Goal: Task Accomplishment & Management: Manage account settings

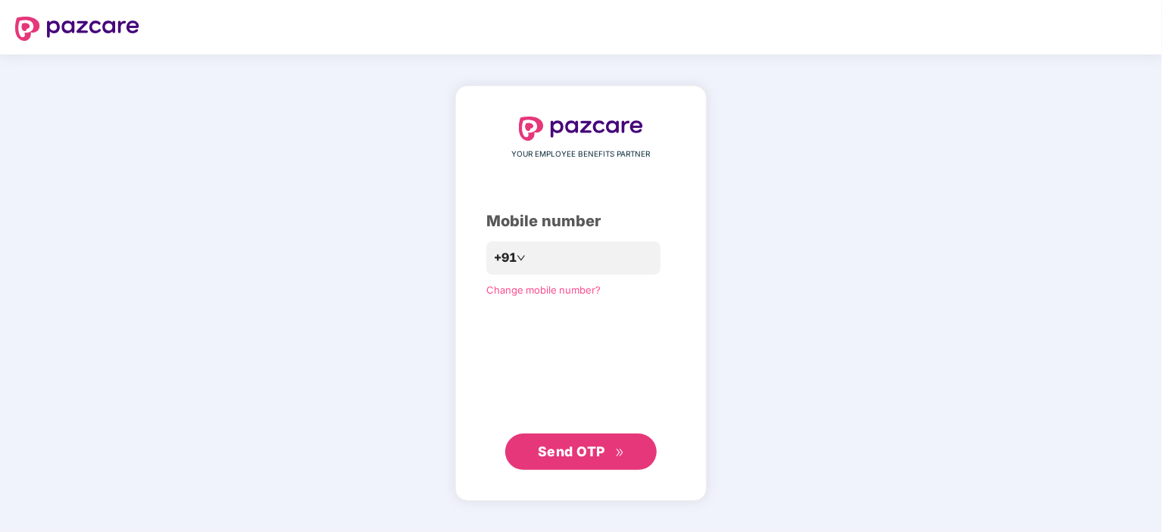
click at [847, 369] on div "YOUR EMPLOYEE BENEFITS PARTNER Mobile number +91 Change mobile number? Send OTP" at bounding box center [581, 294] width 1162 height 478
click at [880, 408] on div "YOUR EMPLOYEE BENEFITS PARTNER Mobile number +91 Change mobile number? Send OTP" at bounding box center [581, 294] width 1162 height 478
click at [560, 250] on input "number" at bounding box center [591, 258] width 124 height 24
click at [579, 257] on input "number" at bounding box center [591, 258] width 124 height 24
click at [486, 366] on div "YOUR EMPLOYEE BENEFITS PARTNER Mobile number +91 Change mobile number? Send OTP" at bounding box center [580, 294] width 189 height 356
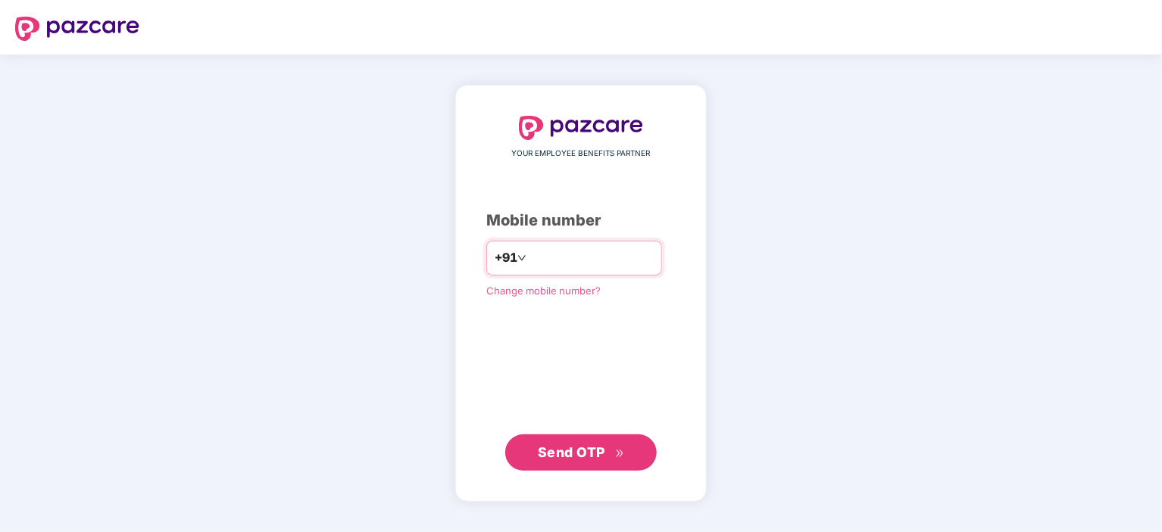
click at [529, 260] on input "number" at bounding box center [591, 258] width 124 height 24
click at [569, 260] on input "number" at bounding box center [591, 258] width 124 height 24
click at [556, 264] on input "number" at bounding box center [591, 258] width 124 height 24
click at [553, 257] on input "number" at bounding box center [591, 258] width 124 height 24
click at [532, 264] on input "number" at bounding box center [591, 258] width 124 height 24
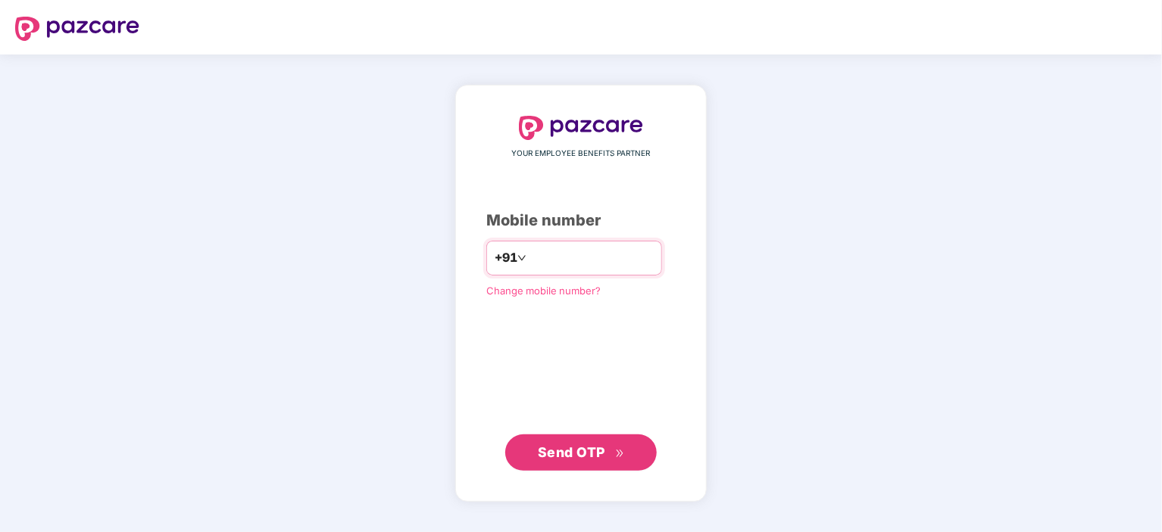
click at [575, 257] on input "number" at bounding box center [591, 258] width 124 height 24
click at [554, 255] on input "number" at bounding box center [591, 258] width 124 height 24
type input "*"
click at [380, 192] on div "YOUR EMPLOYEE BENEFITS PARTNER Mobile number +91 Change mobile number? Send OTP" at bounding box center [581, 294] width 1162 height 478
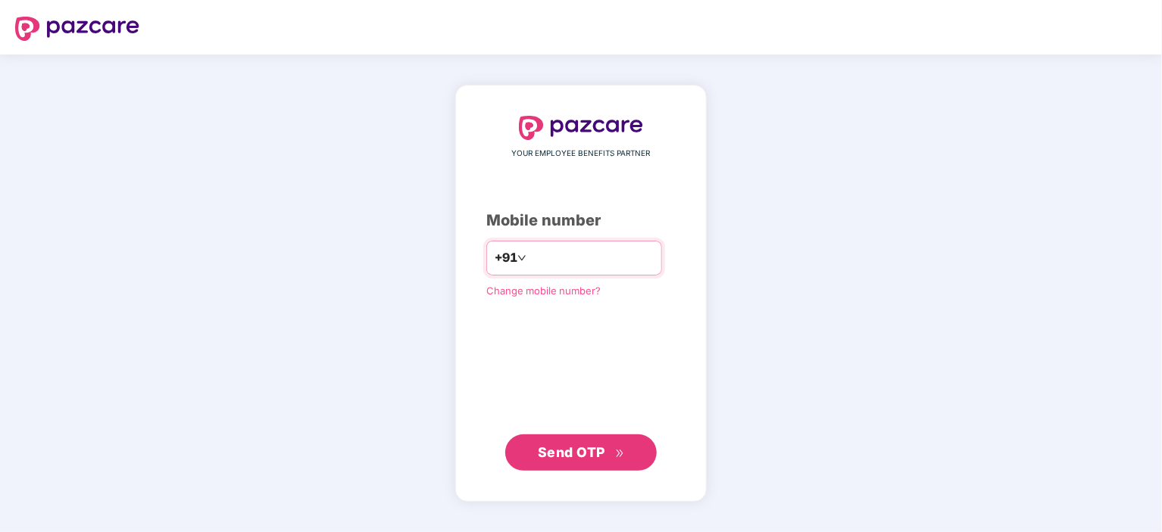
click at [529, 261] on input "number" at bounding box center [591, 258] width 124 height 24
type input "**********"
click at [601, 457] on span "Send OTP" at bounding box center [571, 452] width 67 height 16
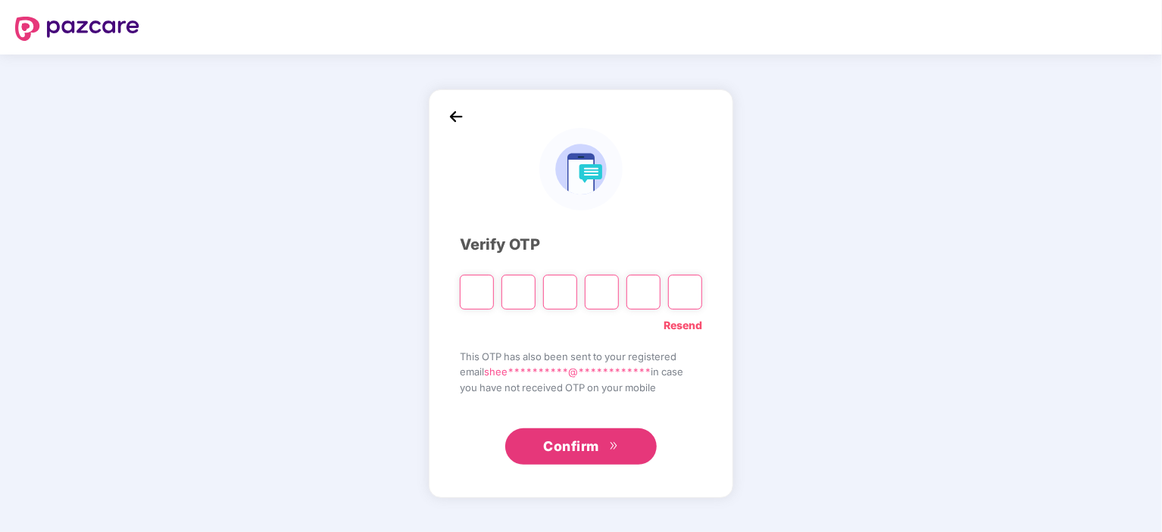
type input "*"
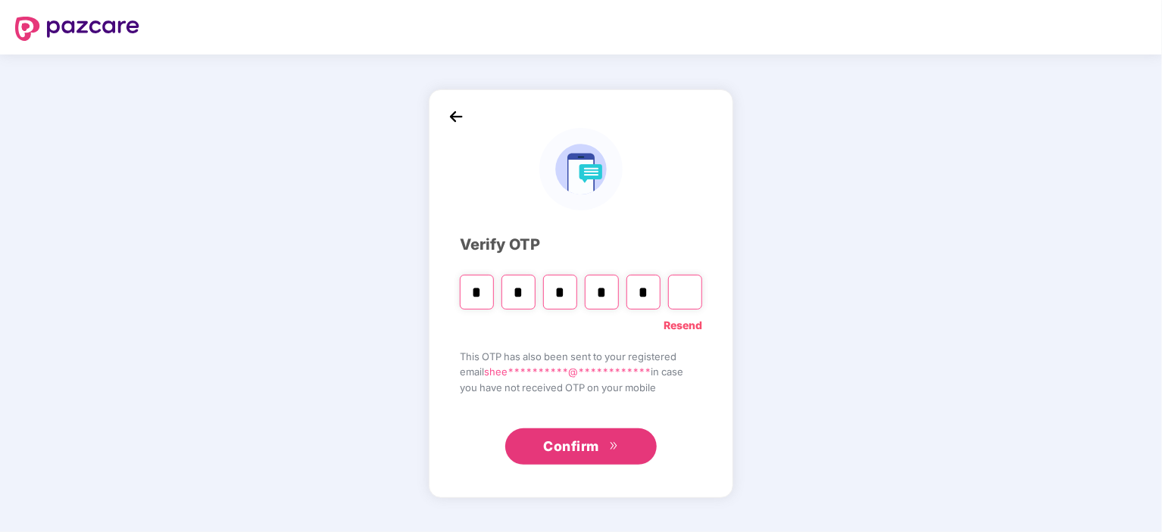
type input "*"
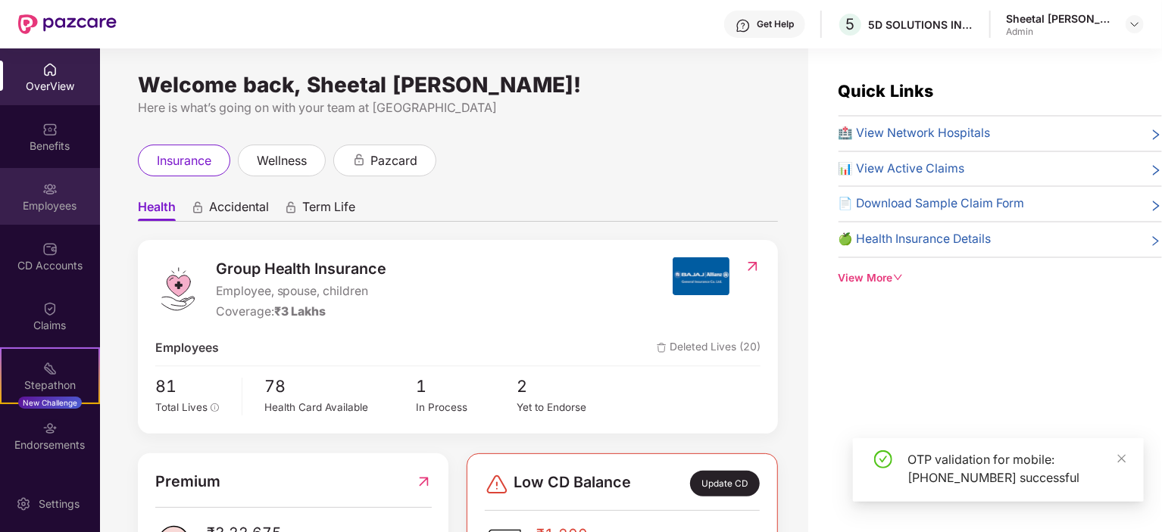
click at [34, 207] on div "Employees" at bounding box center [50, 205] width 100 height 15
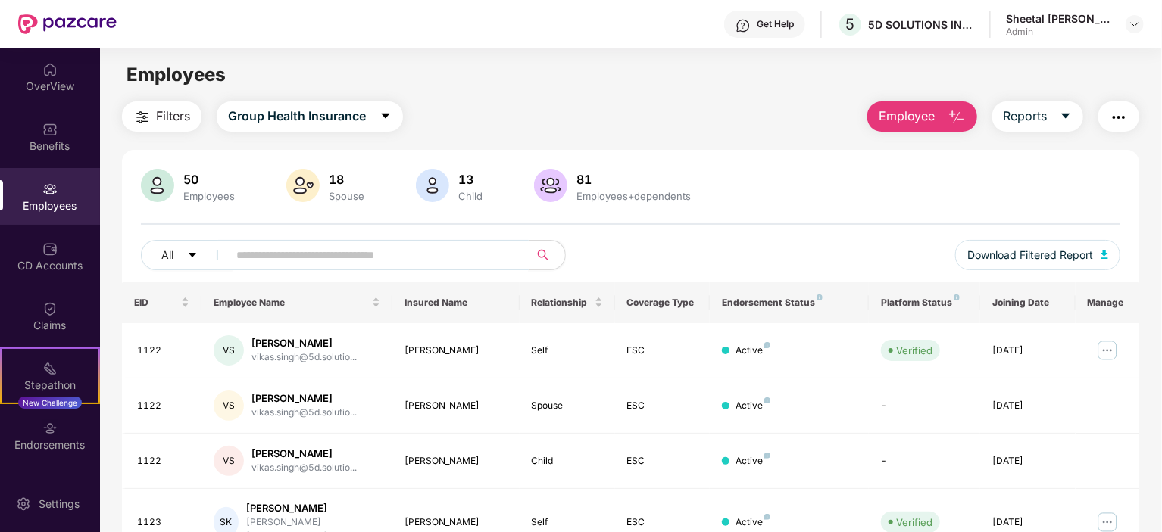
click at [244, 254] on input "text" at bounding box center [372, 255] width 272 height 23
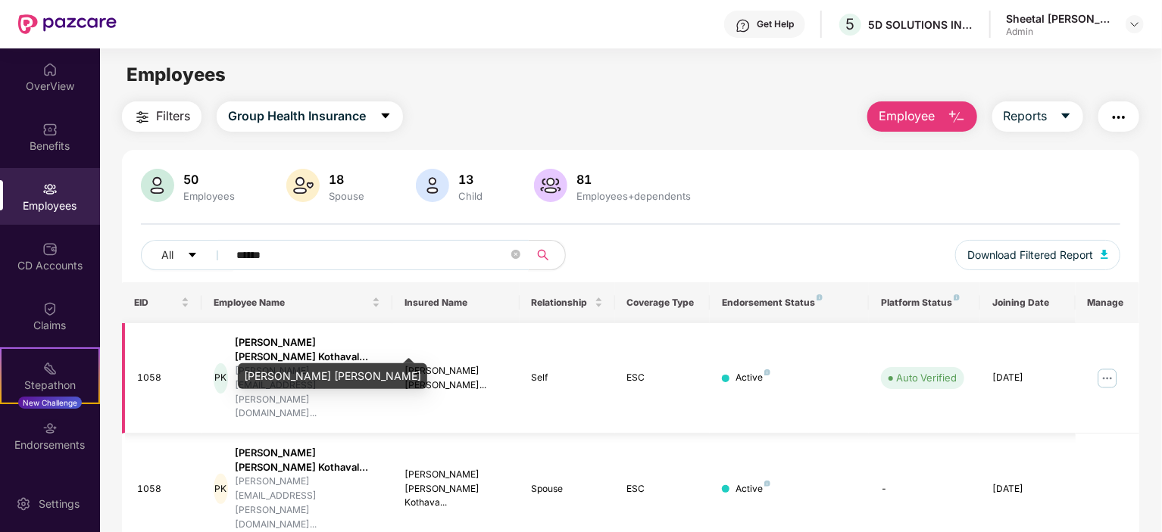
type input "******"
click at [265, 349] on div "[PERSON_NAME] [PERSON_NAME] Kothaval..." at bounding box center [307, 349] width 145 height 29
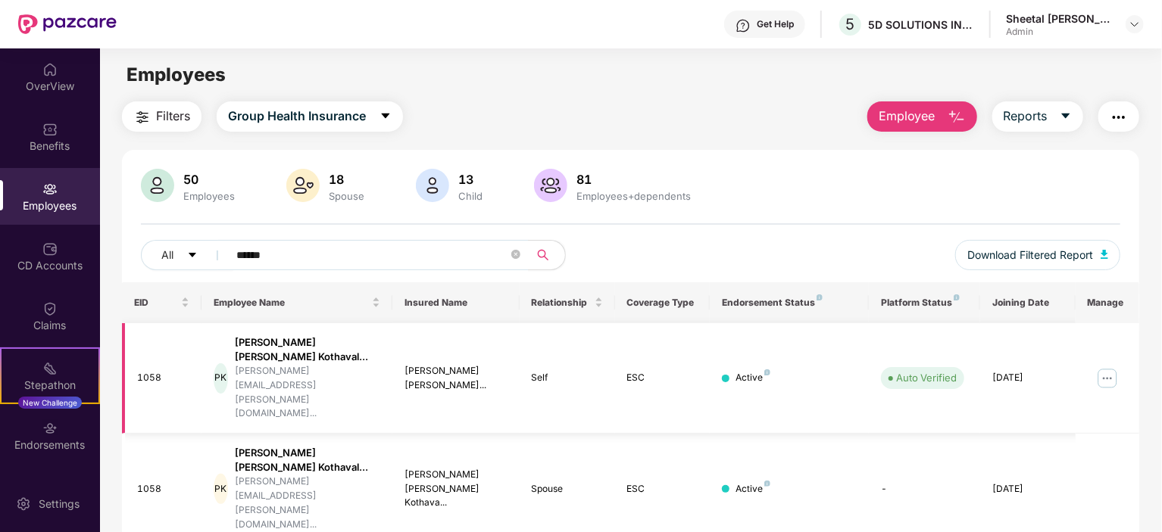
click at [129, 351] on td "1058" at bounding box center [162, 378] width 80 height 111
click at [152, 371] on div "1058" at bounding box center [163, 378] width 52 height 14
click at [1106, 366] on img at bounding box center [1107, 378] width 24 height 24
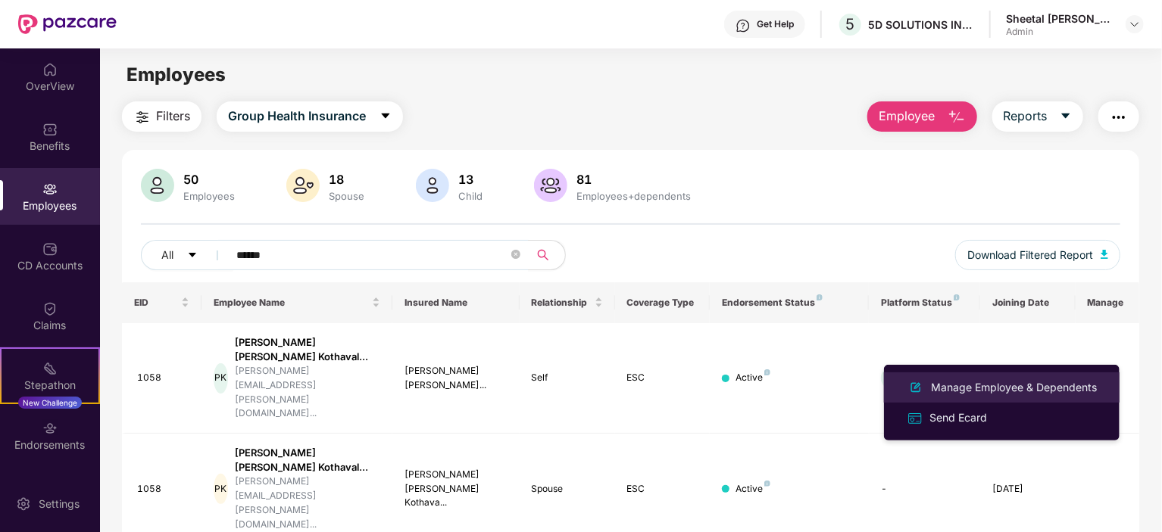
click at [975, 393] on div "Manage Employee & Dependents" at bounding box center [1014, 387] width 172 height 17
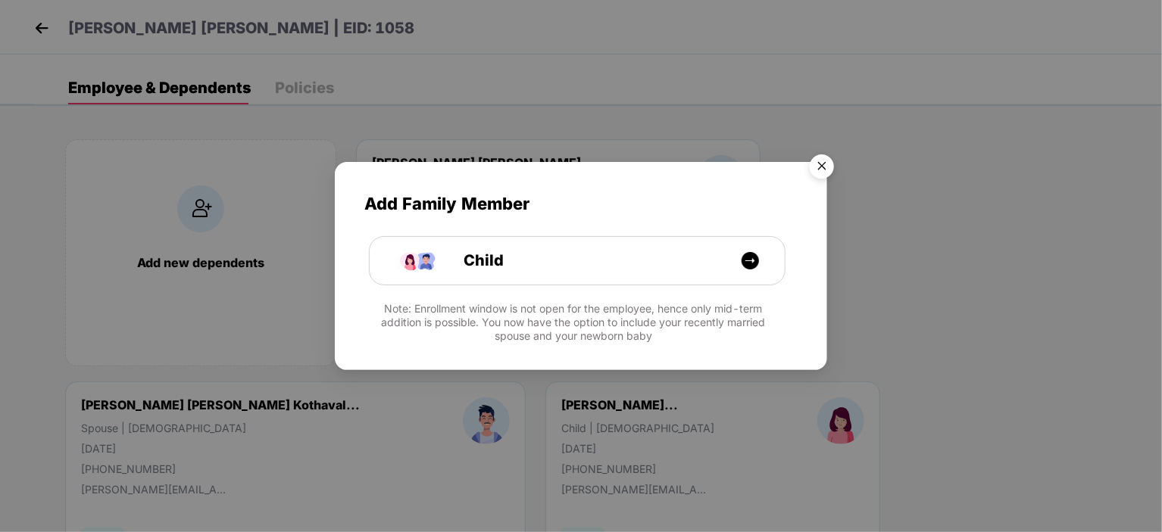
click at [823, 165] on img "Close" at bounding box center [821, 169] width 42 height 42
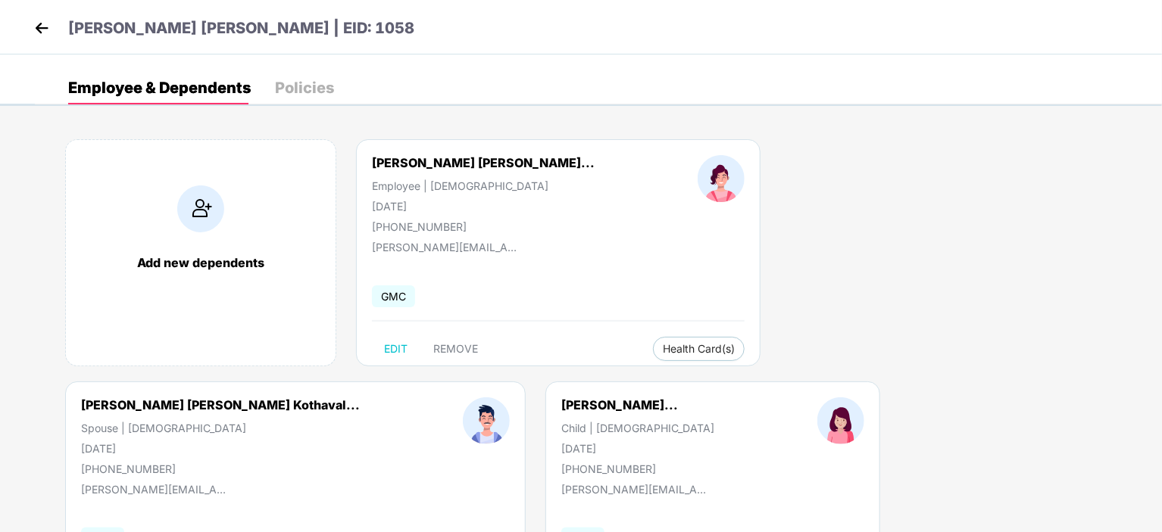
click at [43, 22] on img at bounding box center [41, 28] width 23 height 23
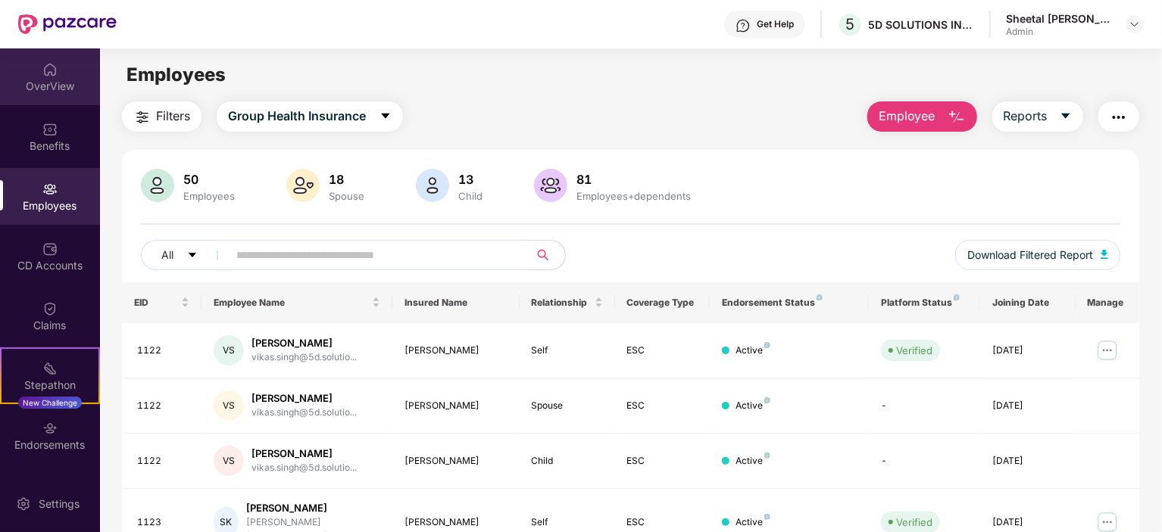
click at [61, 79] on div "OverView" at bounding box center [50, 86] width 100 height 15
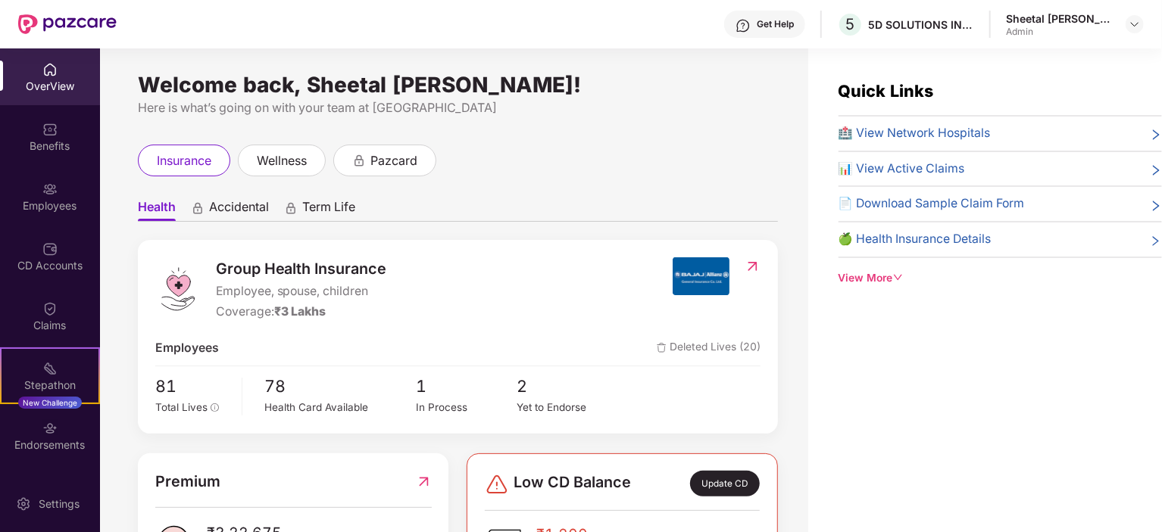
click at [48, 73] on img at bounding box center [49, 69] width 15 height 15
click at [58, 199] on div "Employees" at bounding box center [50, 205] width 100 height 15
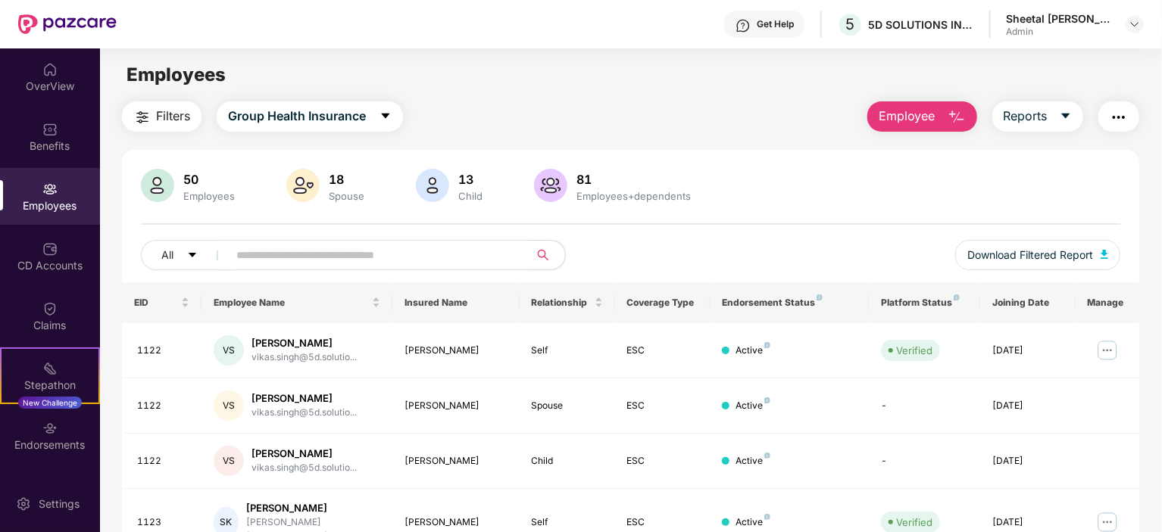
click at [375, 256] on input "text" at bounding box center [372, 255] width 272 height 23
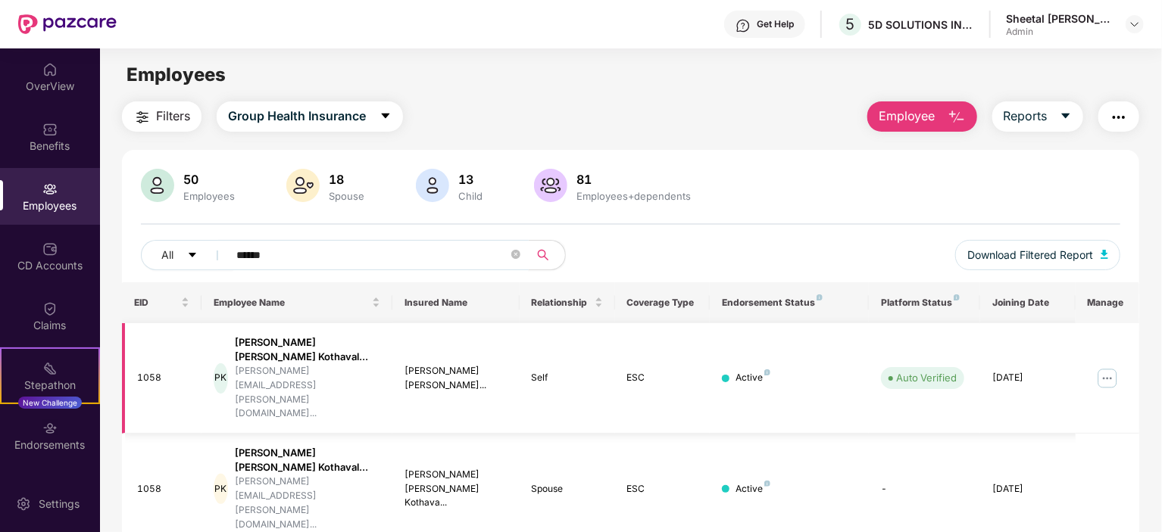
type input "******"
click at [372, 347] on div "PK [PERSON_NAME] [PERSON_NAME]... [PERSON_NAME][EMAIL_ADDRESS][PERSON_NAME][DOM…" at bounding box center [297, 378] width 167 height 86
click at [1112, 366] on img at bounding box center [1107, 378] width 24 height 24
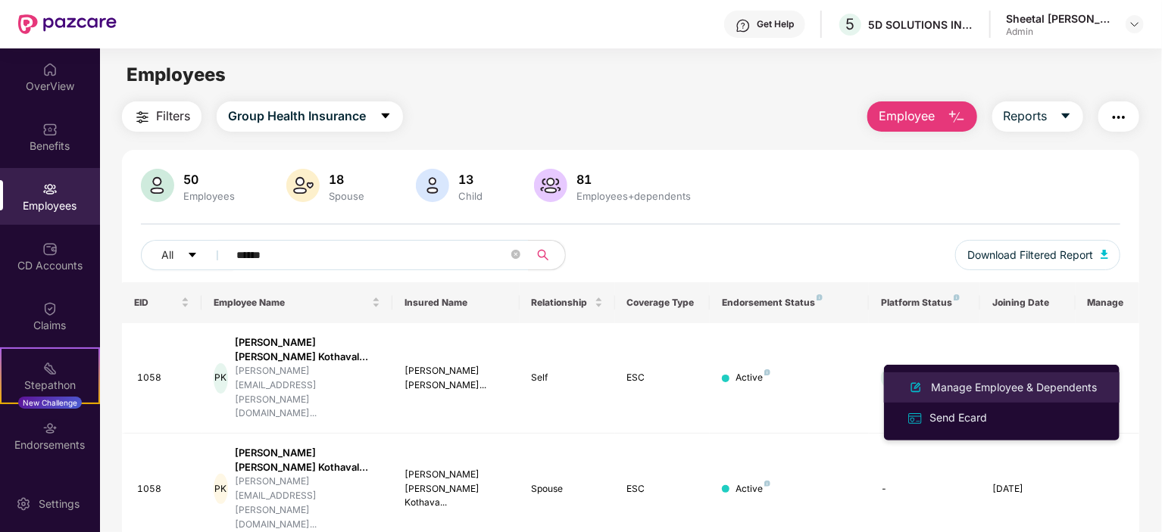
click at [1006, 390] on div "Manage Employee & Dependents" at bounding box center [1014, 387] width 172 height 17
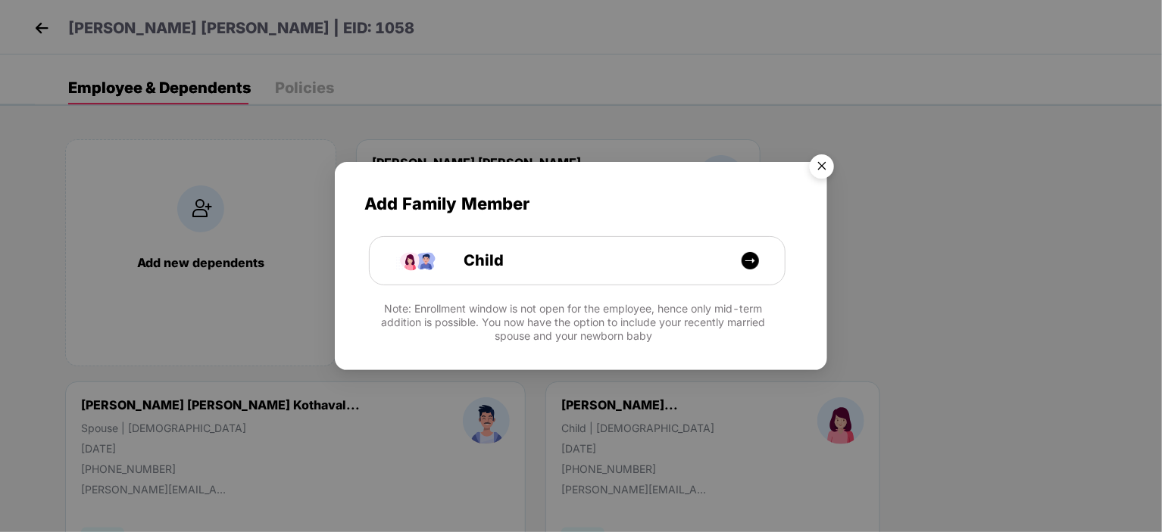
click at [816, 169] on img "Close" at bounding box center [821, 169] width 42 height 42
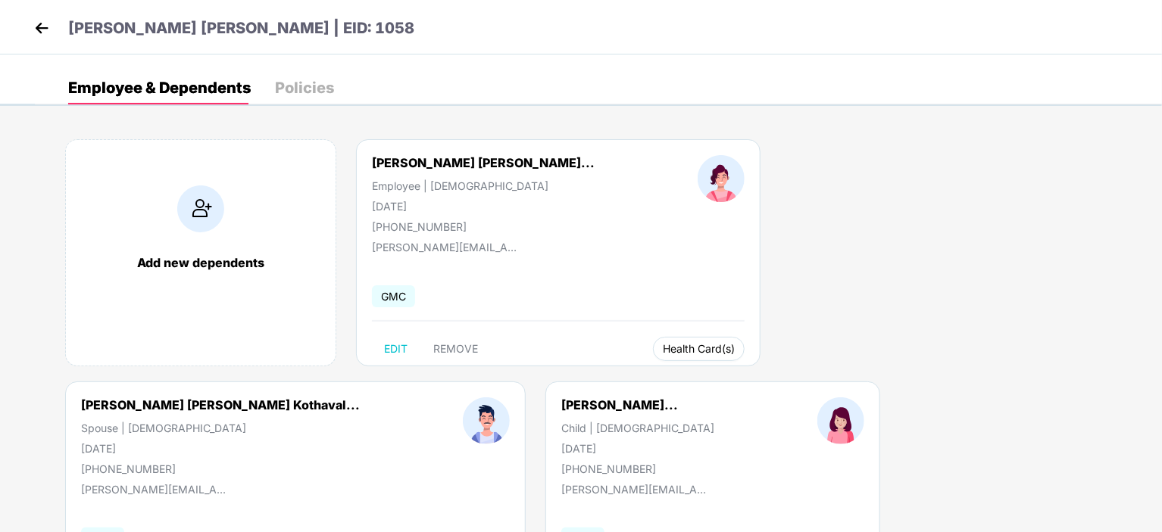
click at [663, 353] on span "Health Card(s)" at bounding box center [699, 349] width 72 height 8
click at [703, 379] on img at bounding box center [698, 379] width 15 height 15
click at [1036, 388] on li "Health Insurance(ESC)" at bounding box center [979, 378] width 151 height 24
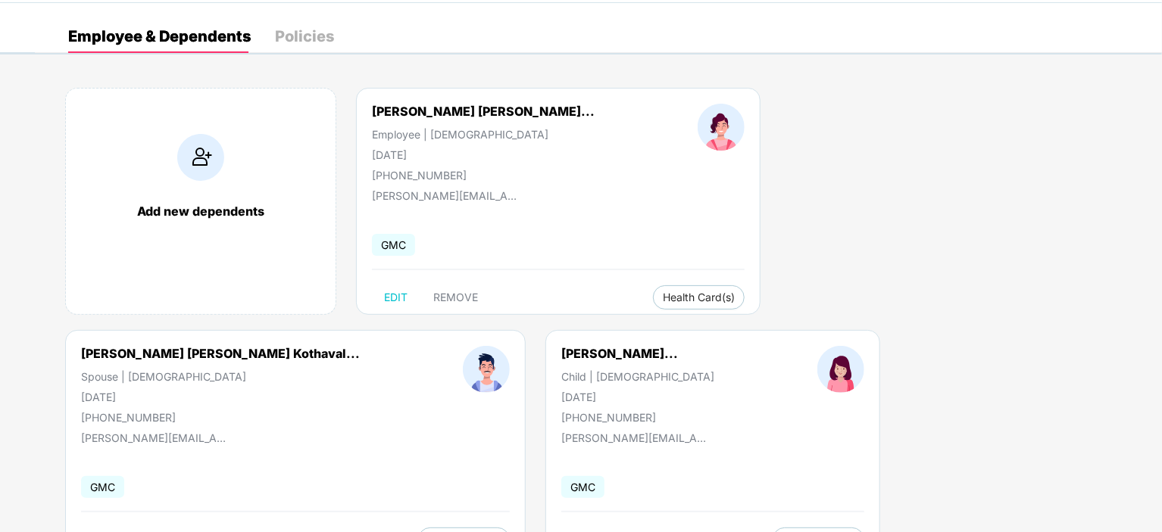
scroll to position [114, 0]
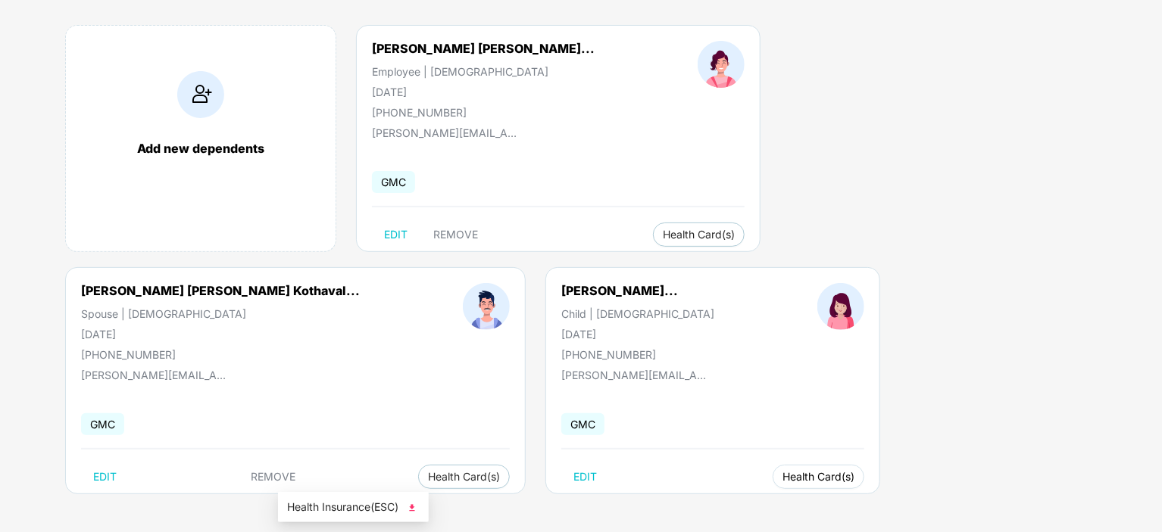
click at [782, 475] on span "Health Card(s)" at bounding box center [818, 477] width 72 height 8
click at [368, 502] on span "Health Insurance(ESC)" at bounding box center [353, 507] width 133 height 17
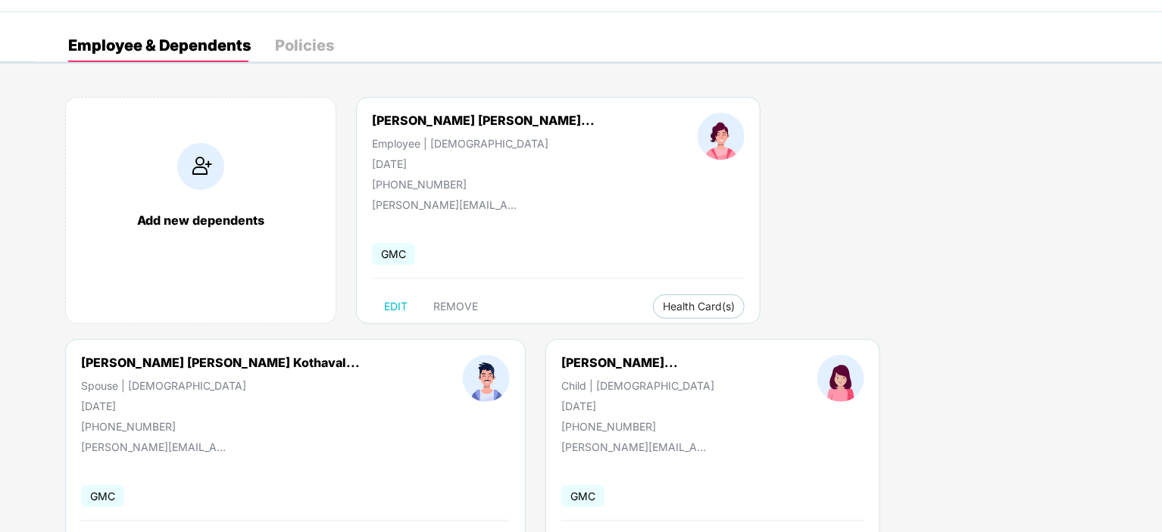
scroll to position [0, 0]
